Goal: Navigation & Orientation: Find specific page/section

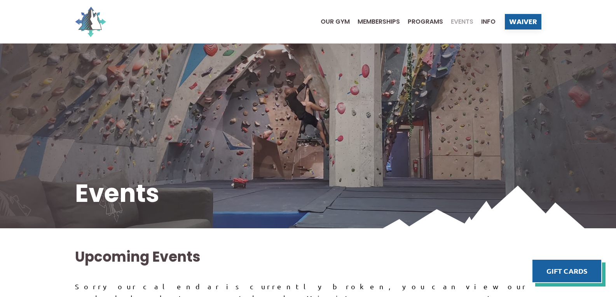
click at [99, 21] on img at bounding box center [90, 21] width 31 height 31
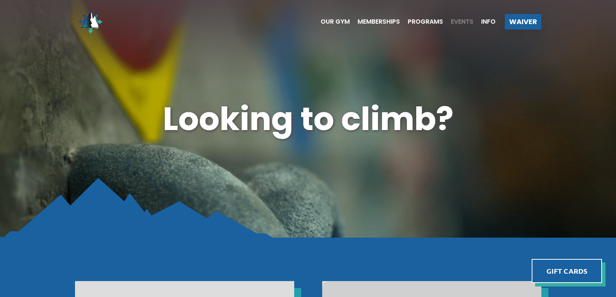
click at [457, 23] on span "Events" at bounding box center [462, 22] width 23 height 6
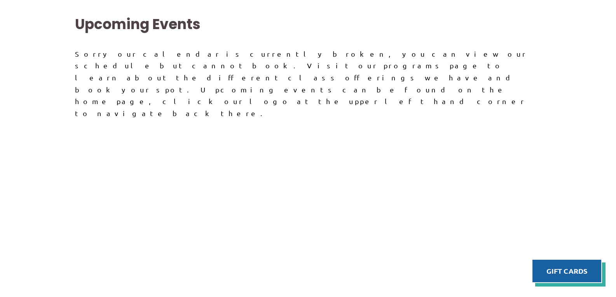
scroll to position [233, 0]
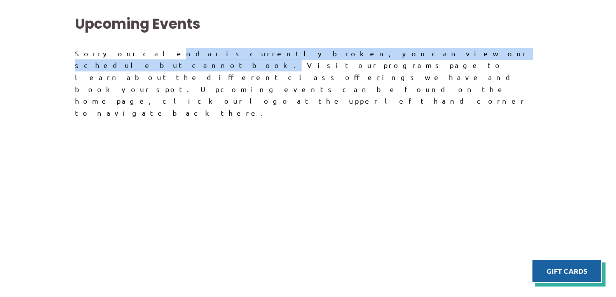
drag, startPoint x: 118, startPoint y: 54, endPoint x: 335, endPoint y: 50, distance: 216.5
click at [335, 50] on div "Sorry our calendar is currently broken, you can view our schedule but cannot bo…" at bounding box center [308, 84] width 466 height 72
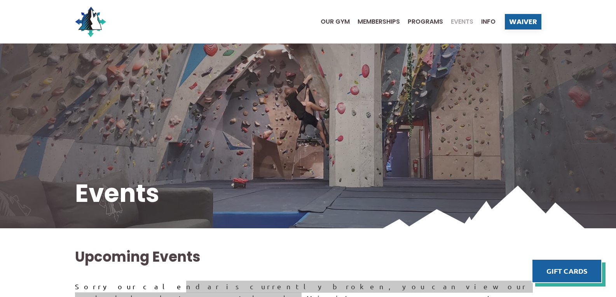
scroll to position [0, 0]
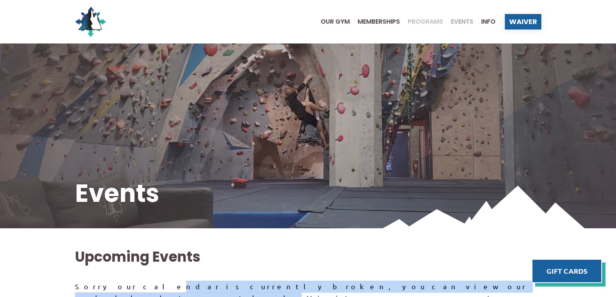
click at [415, 24] on span "Programs" at bounding box center [425, 22] width 35 height 6
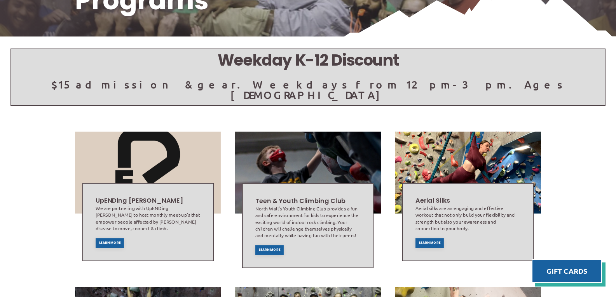
scroll to position [194, 0]
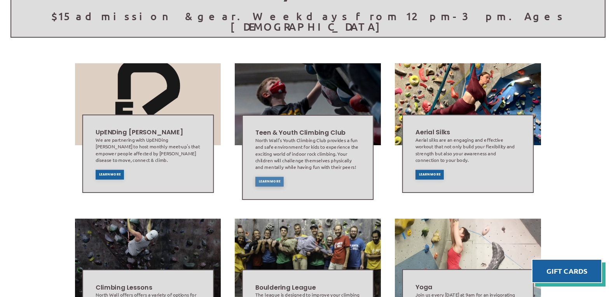
click at [276, 177] on div "Learn More" at bounding box center [269, 182] width 28 height 10
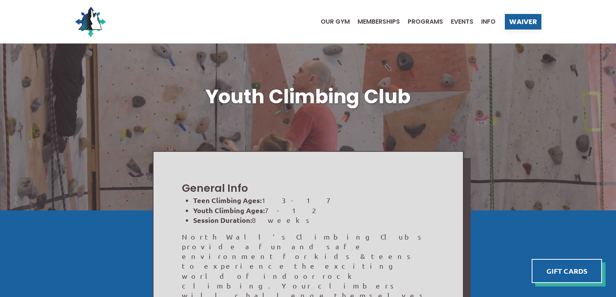
scroll to position [194, 0]
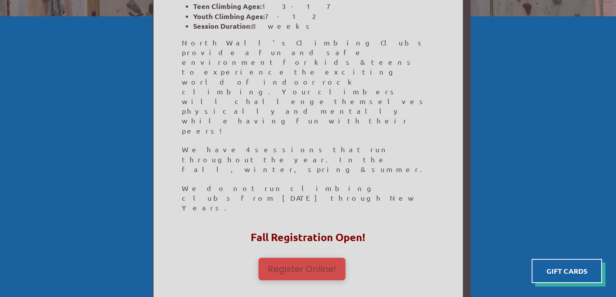
click at [285, 265] on span "Register Online!" at bounding box center [302, 269] width 68 height 9
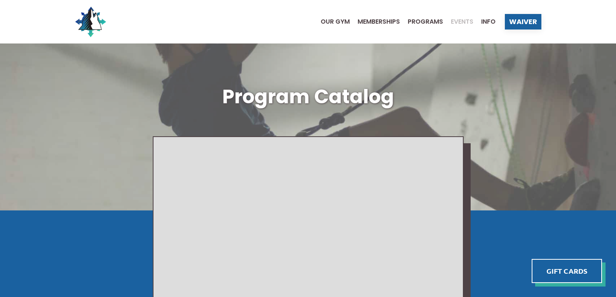
click at [447, 19] on div "Events" at bounding box center [458, 22] width 30 height 6
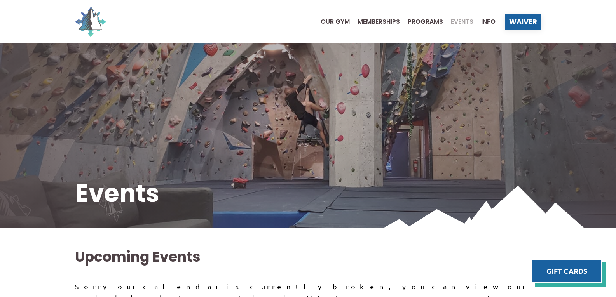
click at [100, 23] on img at bounding box center [90, 21] width 31 height 31
